Goal: Transaction & Acquisition: Book appointment/travel/reservation

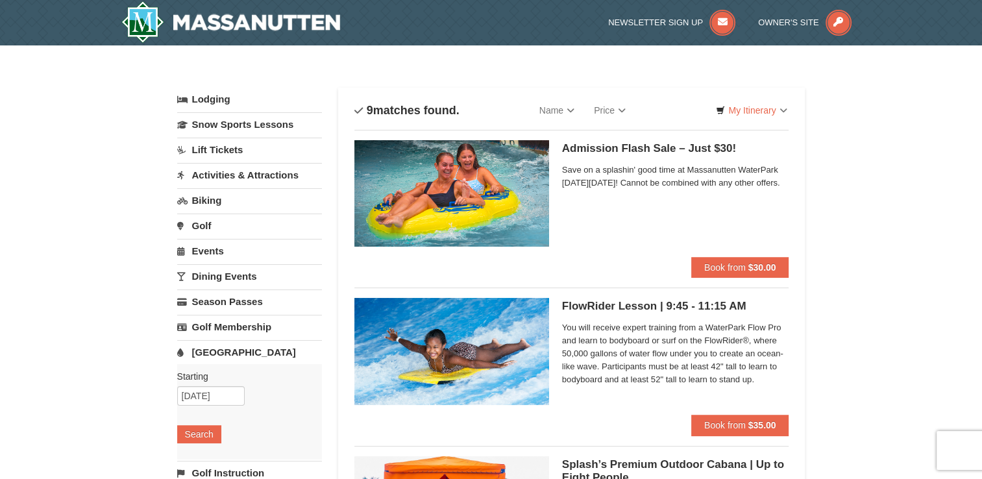
click at [227, 350] on link "Water Park" at bounding box center [249, 352] width 145 height 24
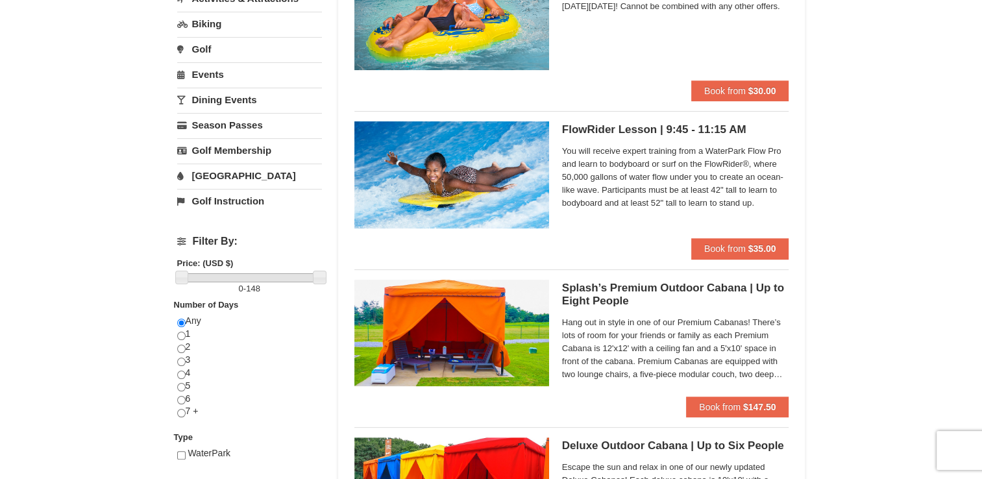
scroll to position [325, 0]
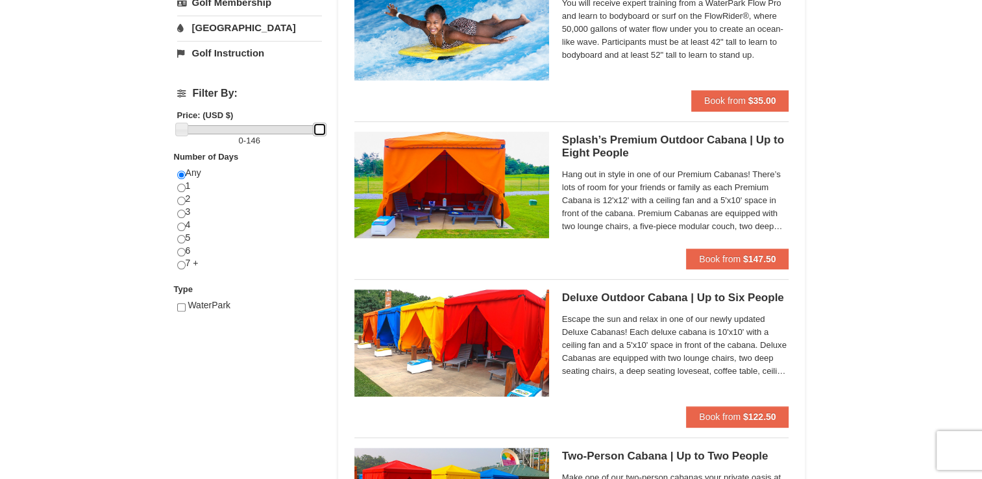
drag, startPoint x: 315, startPoint y: 127, endPoint x: 327, endPoint y: 129, distance: 12.6
click at [184, 304] on input "checkbox" at bounding box center [181, 307] width 8 height 8
checkbox input "true"
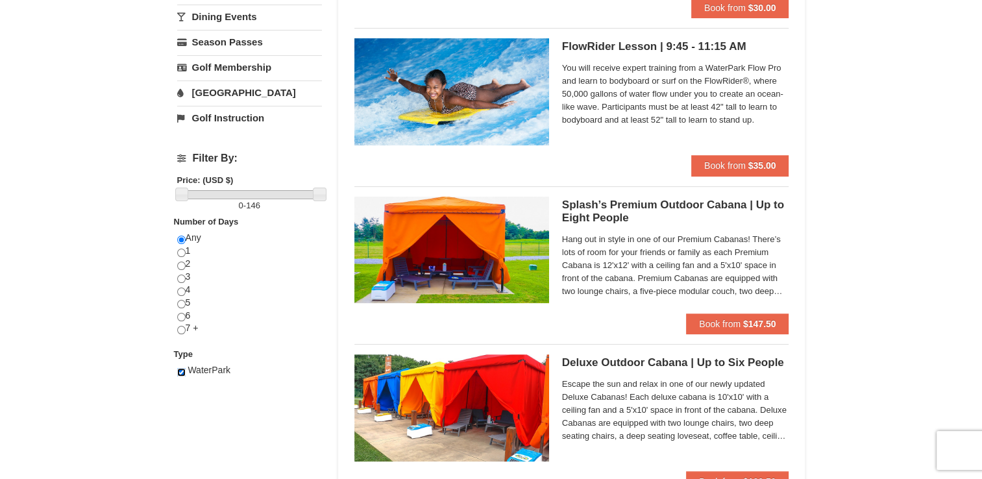
scroll to position [0, 0]
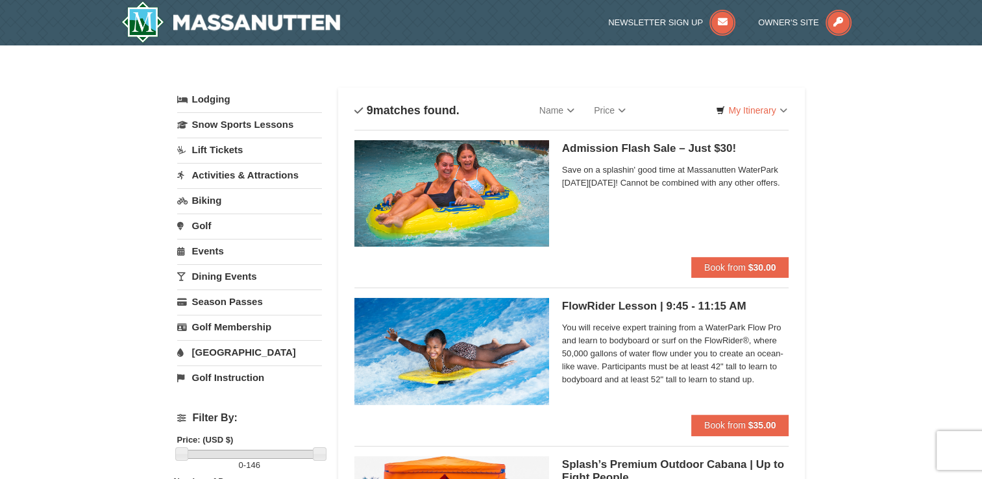
click at [491, 199] on img at bounding box center [451, 193] width 195 height 106
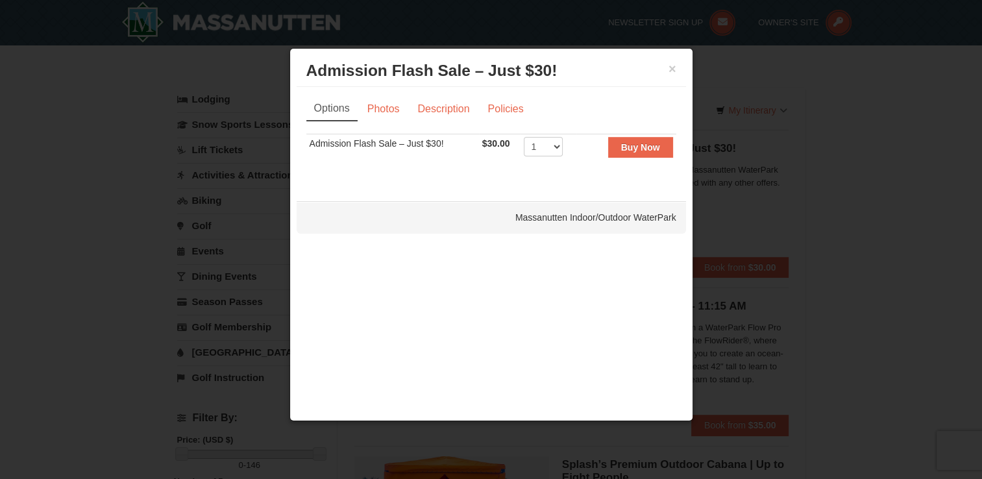
click at [671, 61] on h3 "Admission Flash Sale – Just $30! Massanutten Indoor/Outdoor WaterPark" at bounding box center [491, 70] width 370 height 19
click at [671, 68] on button "×" at bounding box center [673, 68] width 8 height 13
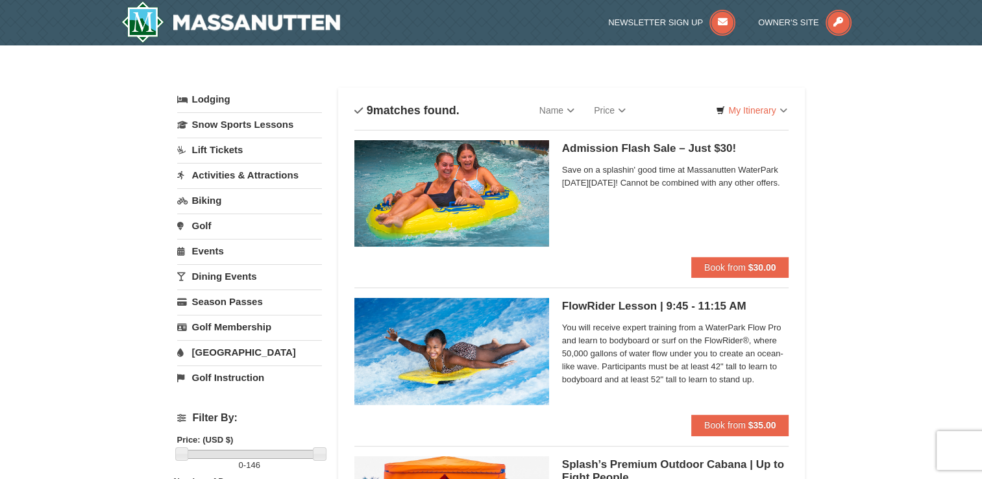
drag, startPoint x: 376, startPoint y: 55, endPoint x: 337, endPoint y: 46, distance: 40.0
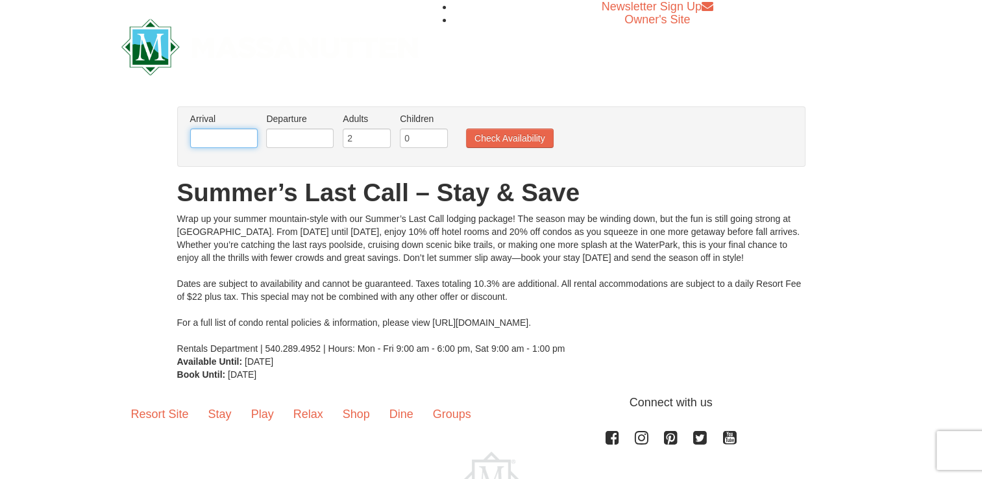
click at [235, 144] on input "text" at bounding box center [224, 138] width 68 height 19
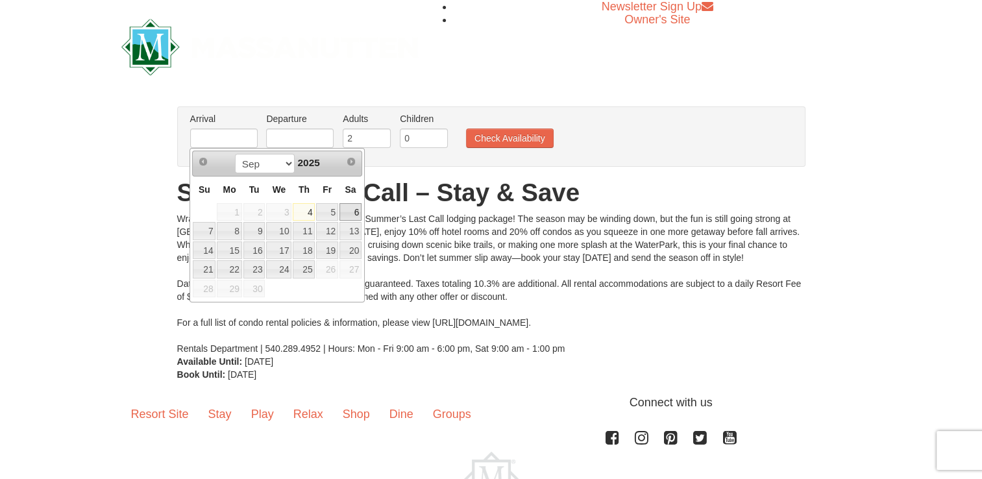
click at [355, 209] on link "6" at bounding box center [350, 212] width 22 height 18
type input "[DATE]"
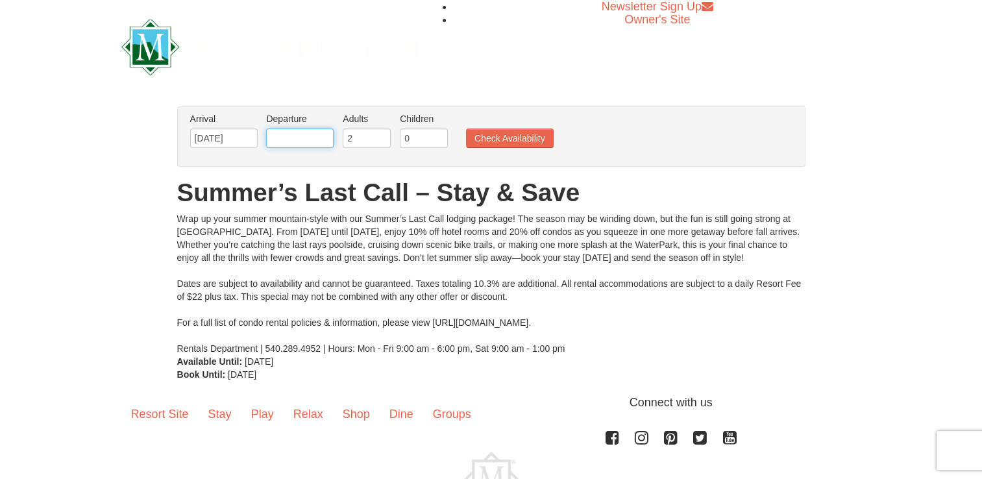
click at [301, 142] on input "text" at bounding box center [300, 138] width 68 height 19
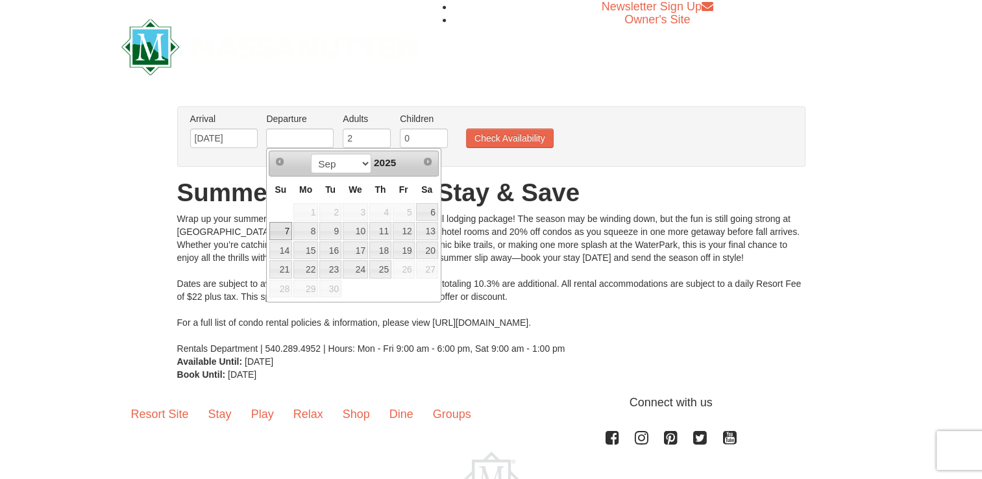
click at [279, 228] on link "7" at bounding box center [280, 231] width 23 height 18
type input "[DATE]"
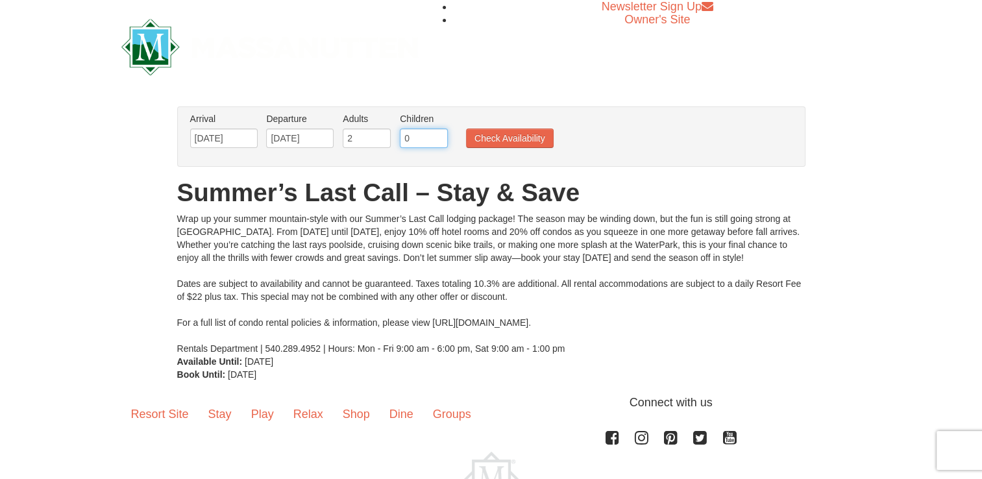
click at [428, 133] on input "0" at bounding box center [424, 138] width 48 height 19
click at [438, 142] on input "0" at bounding box center [424, 138] width 48 height 19
click at [436, 142] on input "0" at bounding box center [424, 138] width 48 height 19
type input "1"
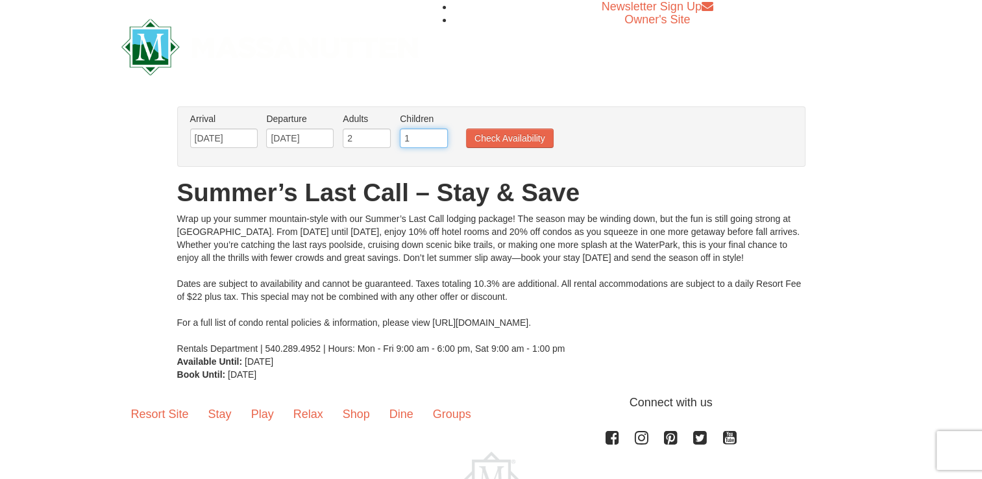
click at [436, 136] on input "1" at bounding box center [424, 138] width 48 height 19
click at [497, 135] on button "Check Availability" at bounding box center [510, 138] width 88 height 19
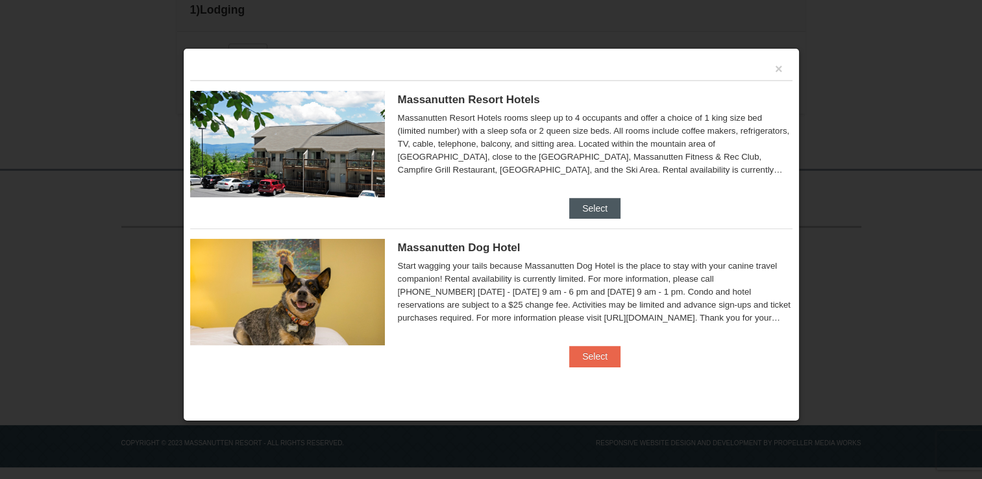
scroll to position [382, 0]
click at [608, 203] on button "Select" at bounding box center [594, 208] width 51 height 21
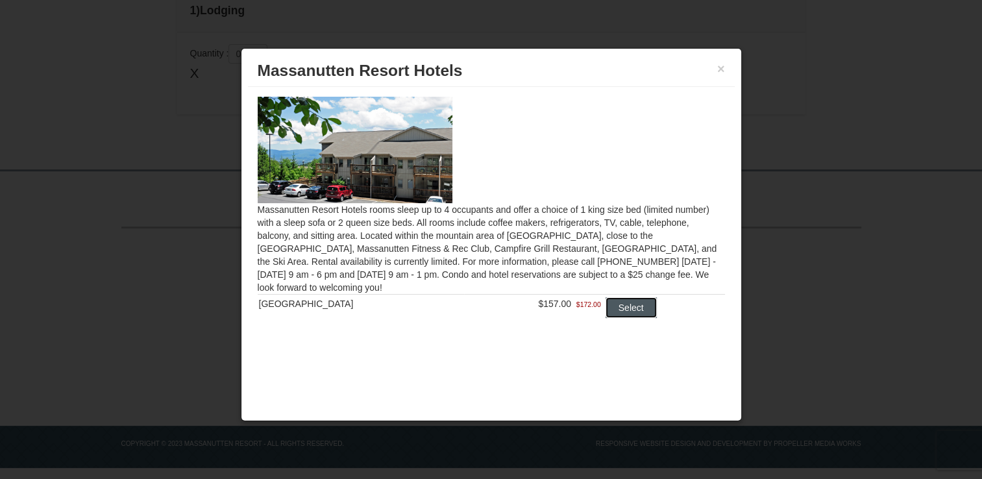
click at [615, 302] on button "Select" at bounding box center [631, 307] width 51 height 21
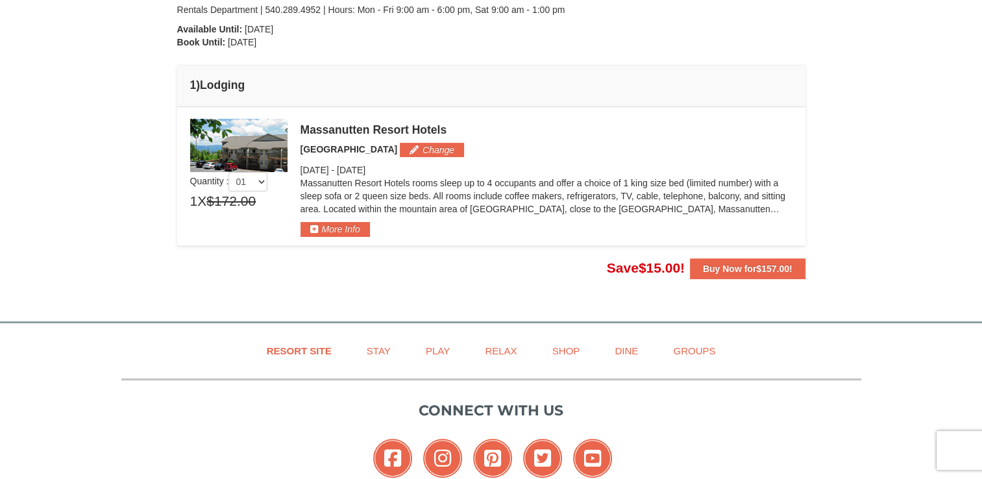
scroll to position [252, 0]
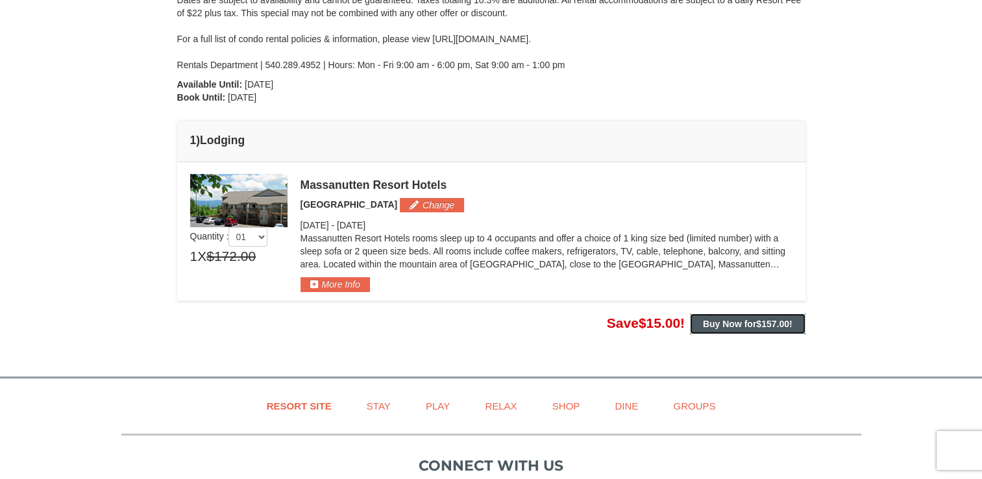
click at [713, 332] on button "Buy Now for $157.00 !" at bounding box center [748, 324] width 116 height 21
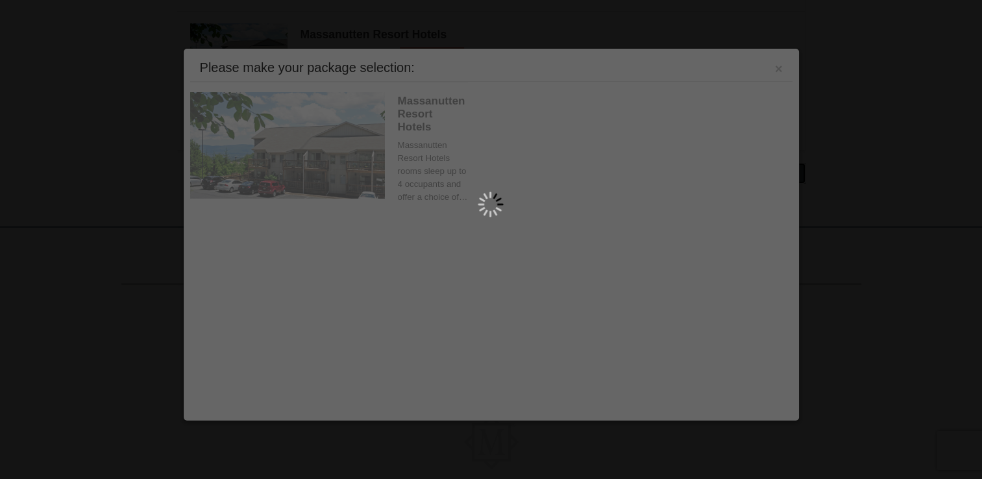
scroll to position [425, 0]
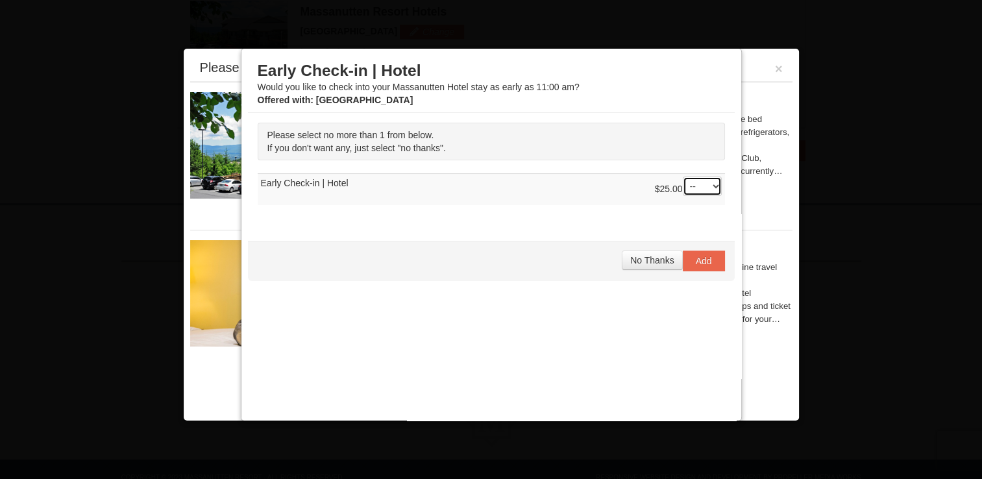
click at [693, 187] on select "-- 01" at bounding box center [702, 186] width 39 height 19
click at [683, 177] on select "-- 01" at bounding box center [702, 186] width 39 height 19
click at [696, 184] on select "-- 01" at bounding box center [702, 186] width 39 height 19
click at [683, 177] on select "-- 01" at bounding box center [702, 186] width 39 height 19
click at [694, 187] on select "-- 01" at bounding box center [702, 186] width 39 height 19
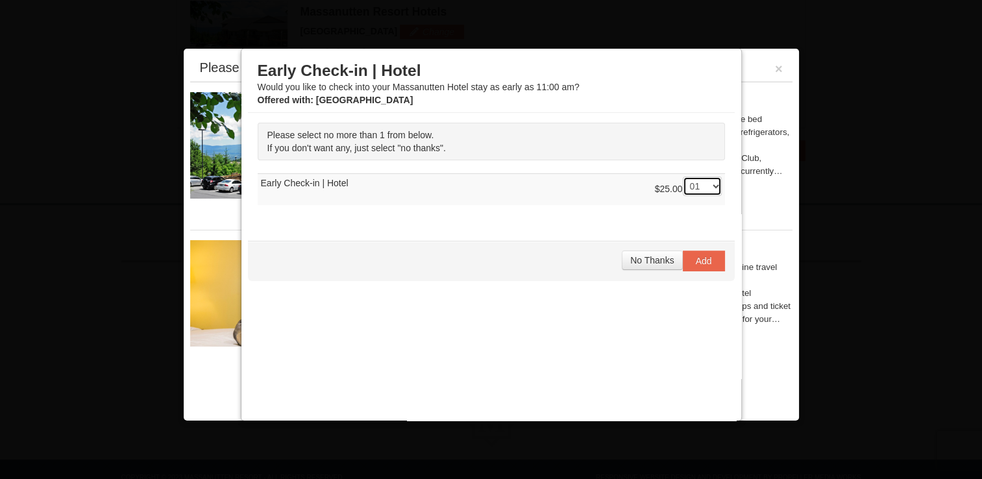
click at [683, 177] on select "-- 01" at bounding box center [702, 186] width 39 height 19
click at [699, 186] on select "-- 01" at bounding box center [702, 186] width 39 height 19
select select "0"
click at [683, 177] on select "-- 01" at bounding box center [702, 186] width 39 height 19
click at [661, 252] on button "No Thanks" at bounding box center [652, 260] width 60 height 19
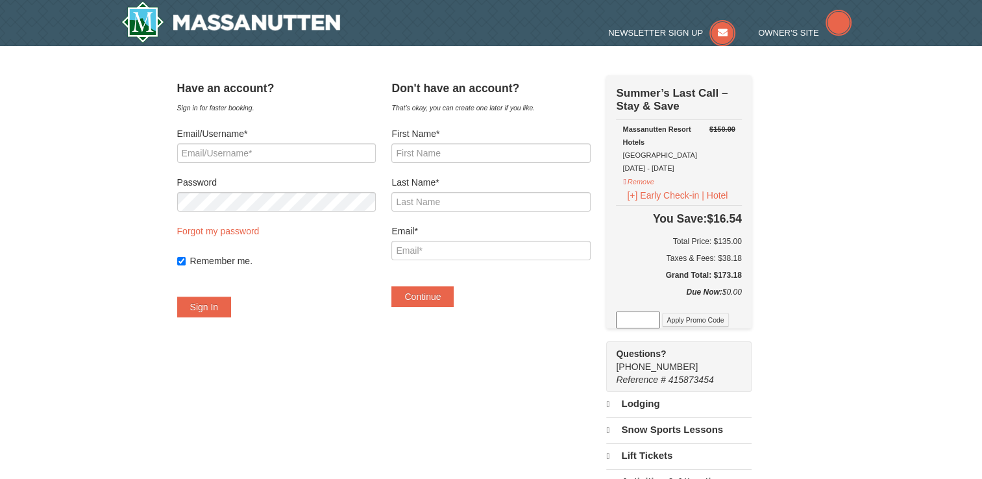
select select "9"
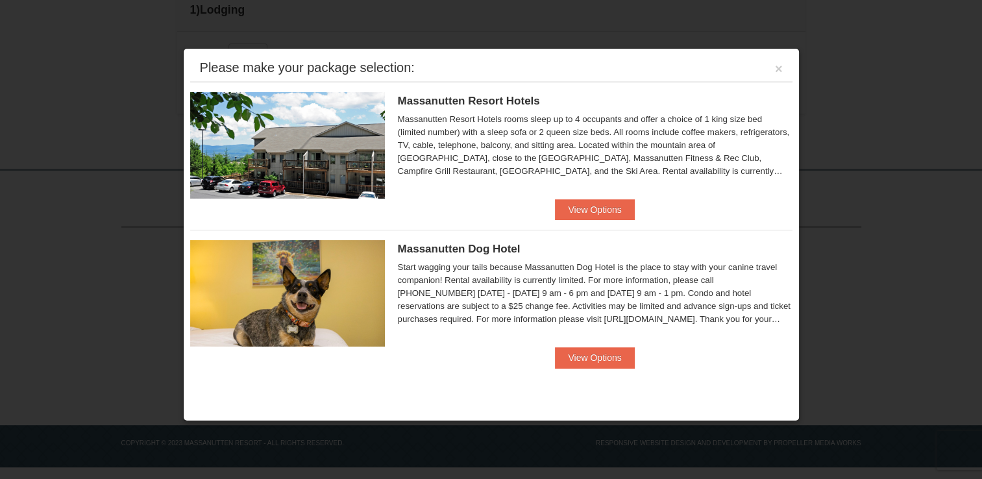
scroll to position [382, 0]
click at [779, 69] on button "×" at bounding box center [779, 68] width 8 height 13
